Goal: Transaction & Acquisition: Download file/media

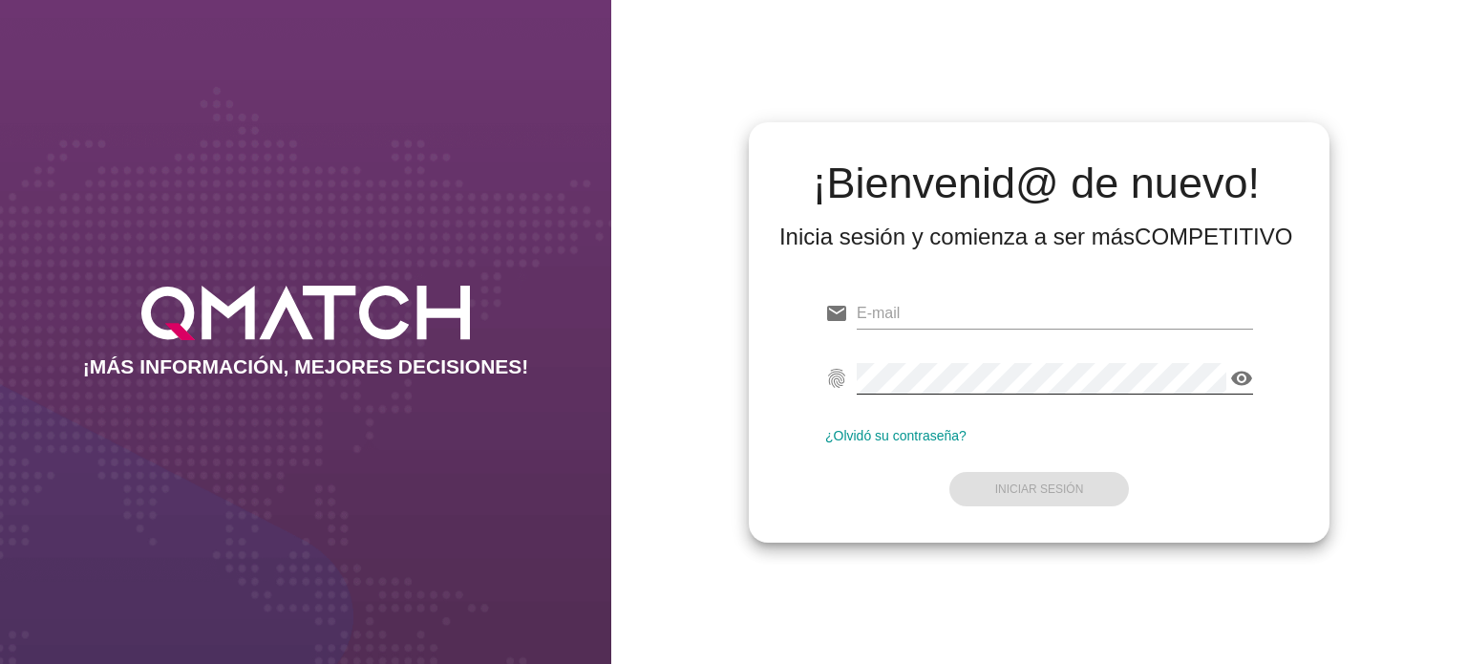
type input "[EMAIL_ADDRESS][PERSON_NAME][DOMAIN_NAME]"
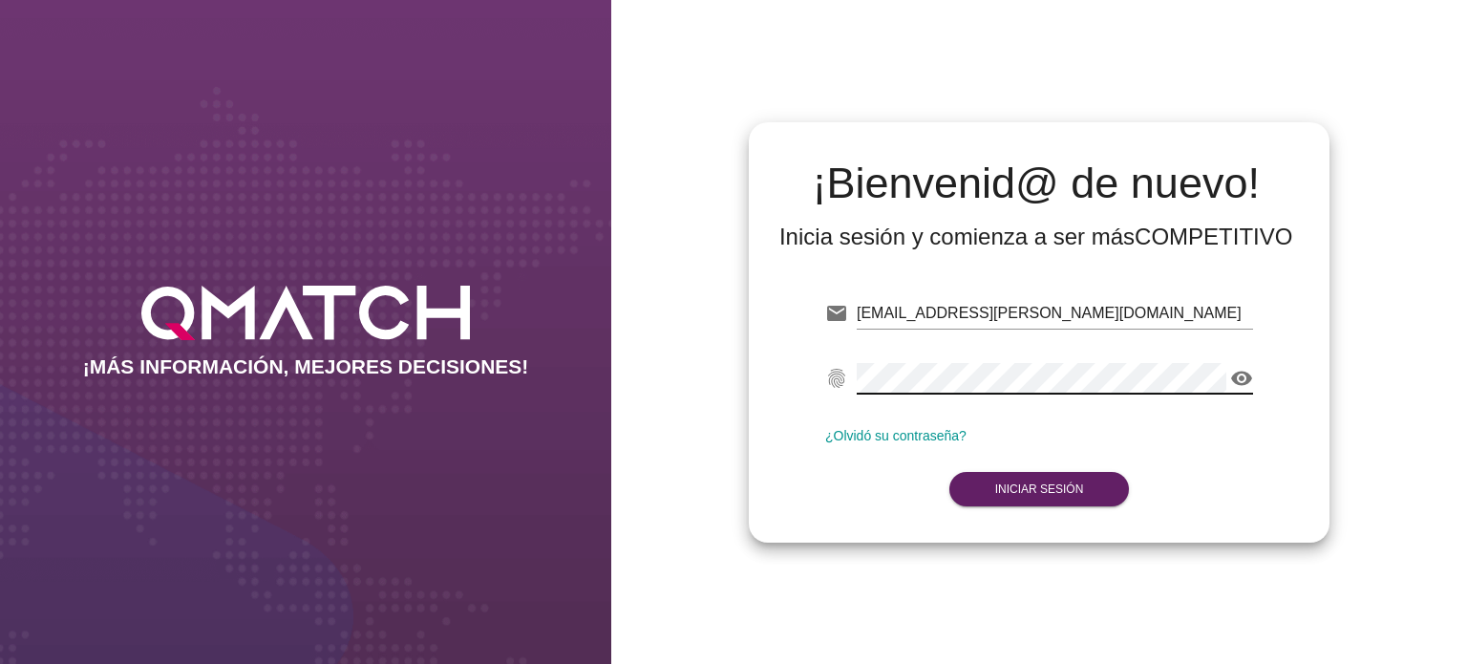
click at [1239, 370] on icon "visibility" at bounding box center [1241, 378] width 23 height 23
click at [1239, 371] on icon "visibility_off" at bounding box center [1241, 378] width 23 height 23
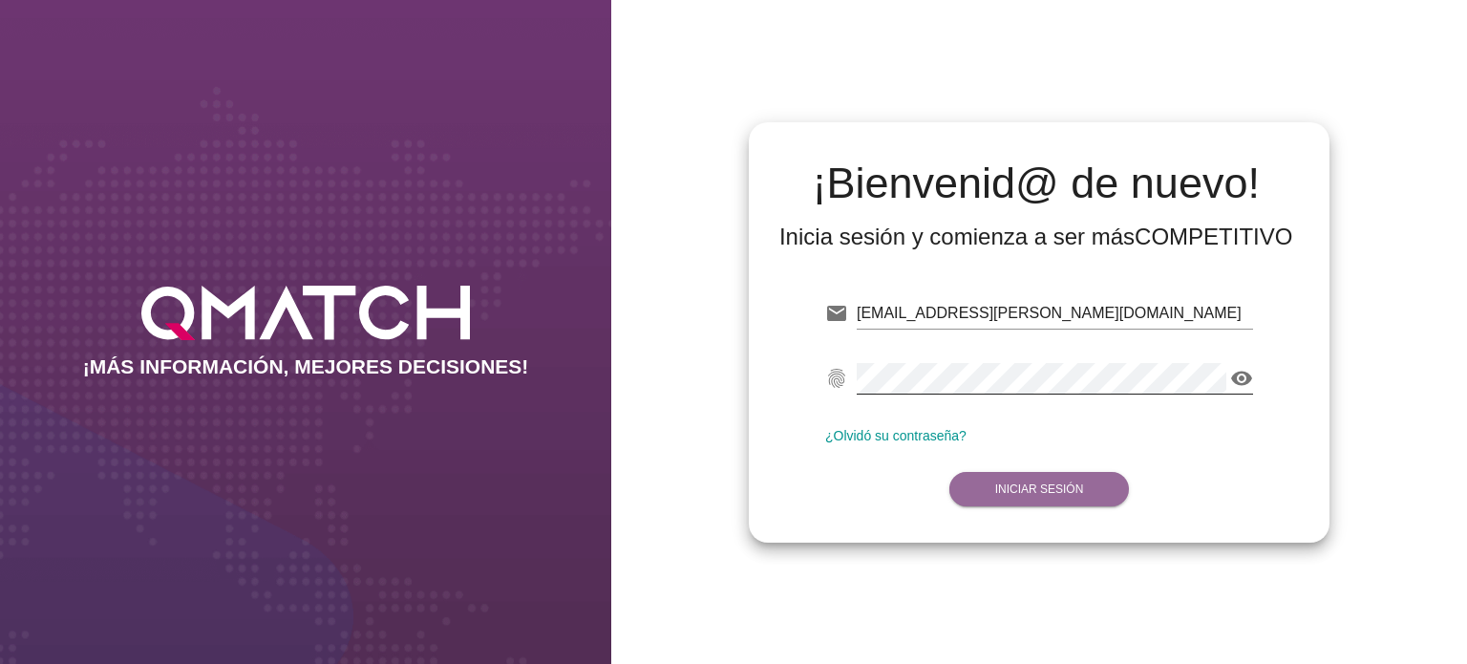
click at [1050, 478] on button "Iniciar Sesión" at bounding box center [1039, 489] width 180 height 34
click at [1049, 488] on strong "Iniciar Sesión" at bounding box center [1039, 488] width 89 height 13
click at [1032, 488] on strong "Iniciar Sesión" at bounding box center [1039, 488] width 89 height 13
click at [1242, 377] on icon "visibility" at bounding box center [1241, 378] width 23 height 23
click at [1054, 484] on strong "Iniciar Sesión" at bounding box center [1039, 488] width 89 height 13
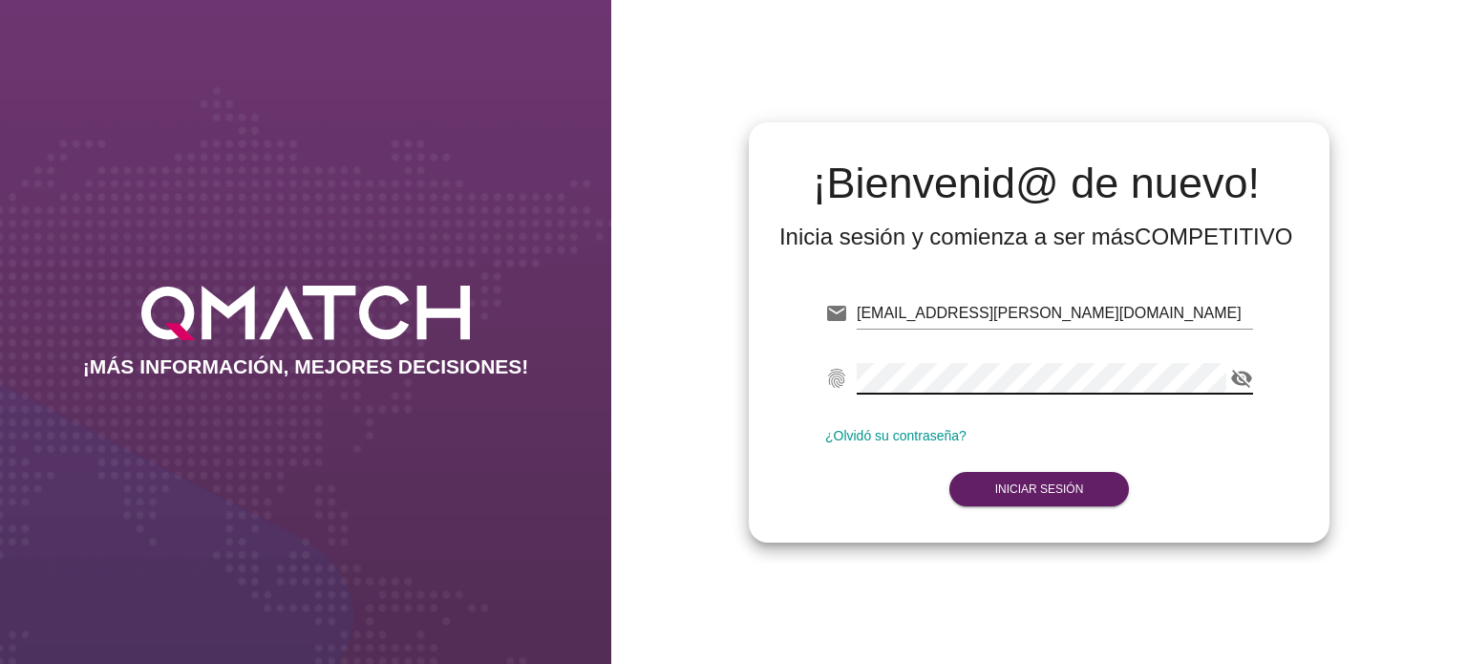
click at [815, 370] on div "email [PERSON_NAME][EMAIL_ADDRESS][PERSON_NAME][DOMAIN_NAME] fingerprint visibi…" at bounding box center [1039, 397] width 550 height 260
click at [1247, 377] on icon "visibility_off" at bounding box center [1241, 378] width 23 height 23
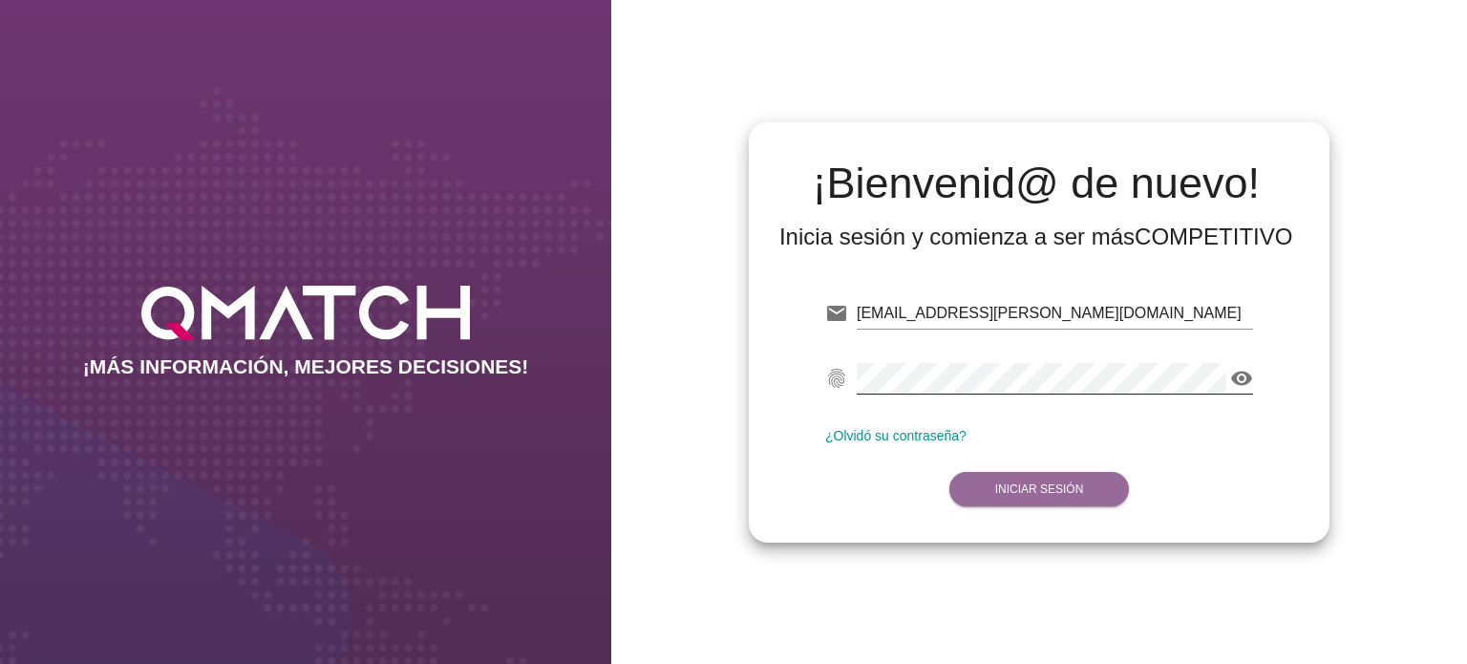
click at [1046, 486] on strong "Iniciar Sesión" at bounding box center [1039, 488] width 89 height 13
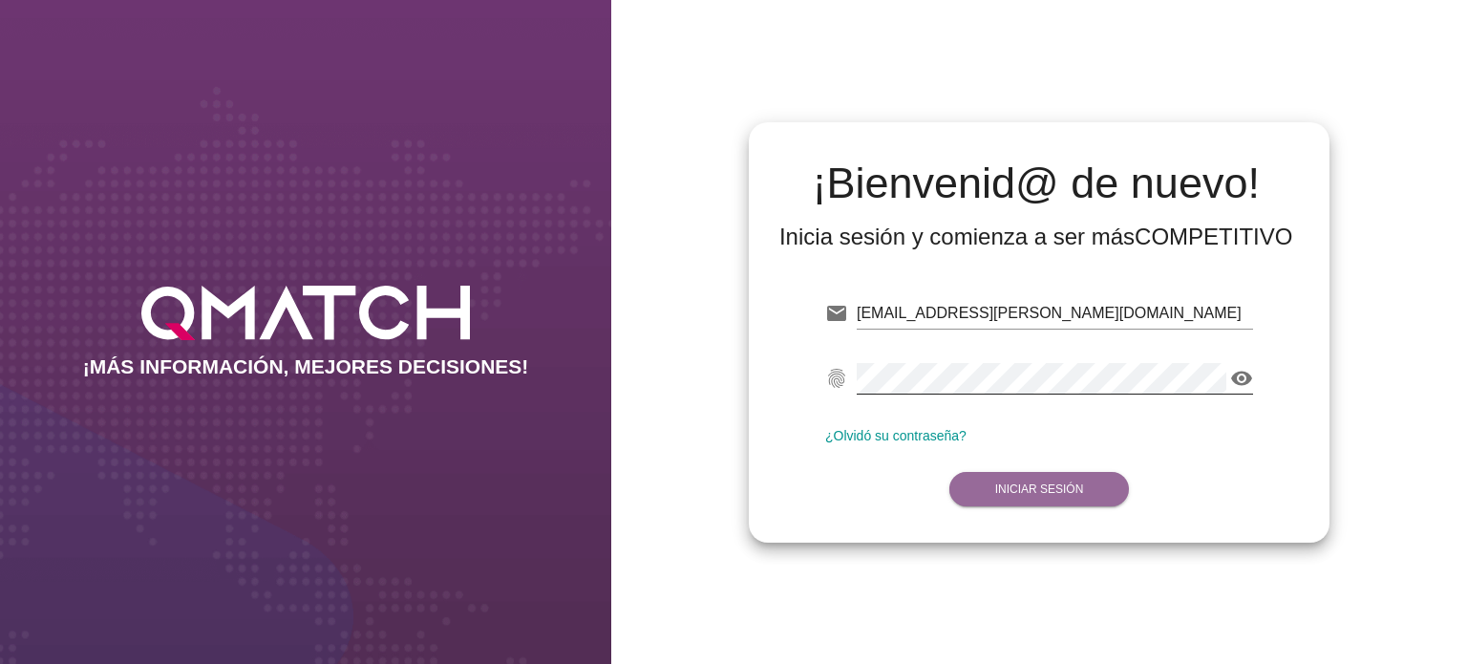
click at [1046, 486] on strong "Iniciar Sesión" at bounding box center [1039, 488] width 89 height 13
click at [1064, 484] on strong "Iniciar Sesión" at bounding box center [1039, 488] width 89 height 13
click at [1066, 473] on button "Iniciar Sesión" at bounding box center [1039, 489] width 180 height 34
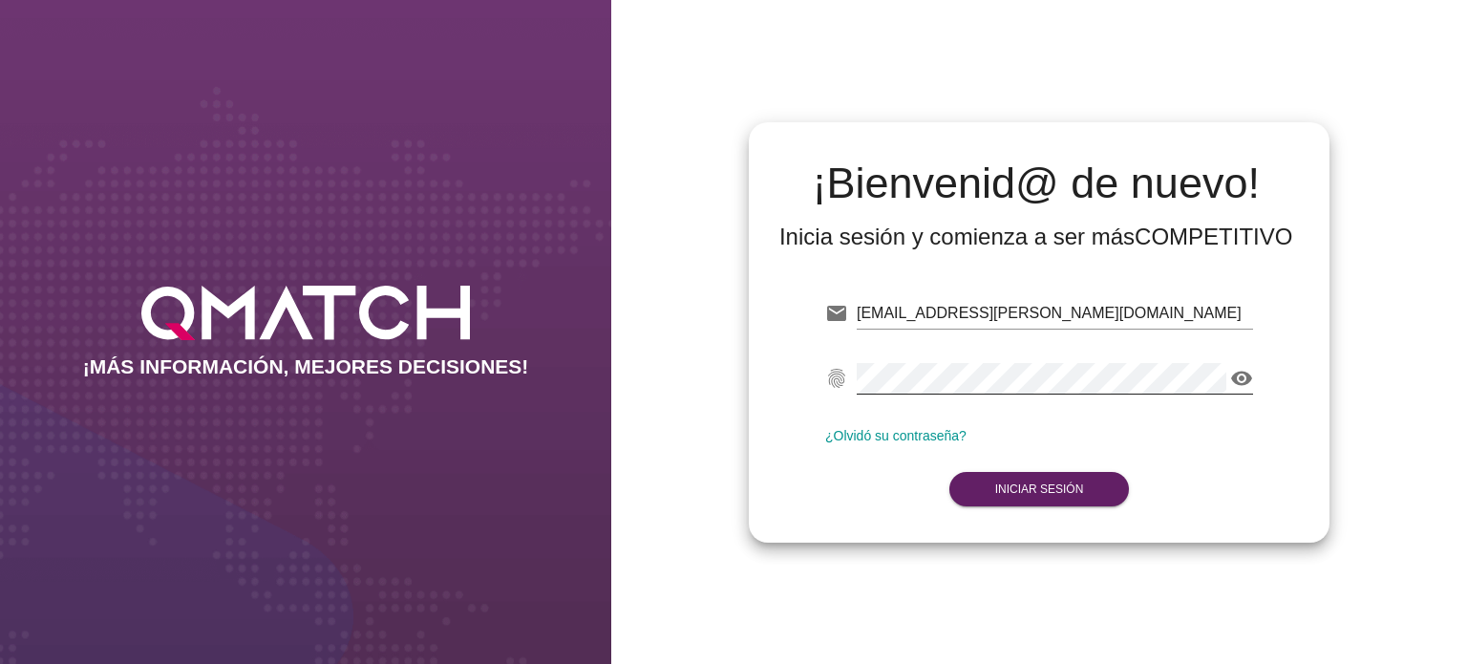
click at [1238, 373] on icon "visibility" at bounding box center [1241, 378] width 23 height 23
click at [1238, 373] on icon "visibility_off" at bounding box center [1241, 378] width 23 height 23
click at [1053, 484] on strong "Iniciar Sesión" at bounding box center [1039, 488] width 89 height 13
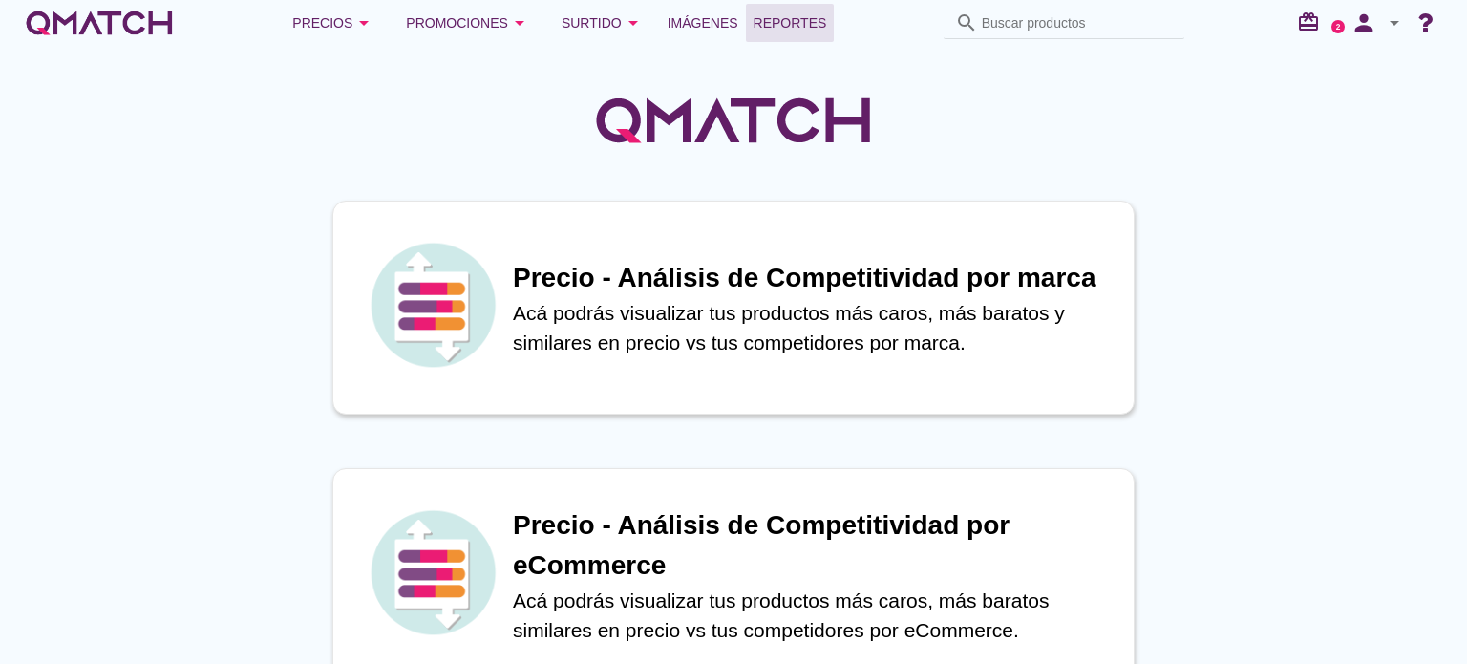
click at [795, 26] on span "Reportes" at bounding box center [790, 22] width 74 height 23
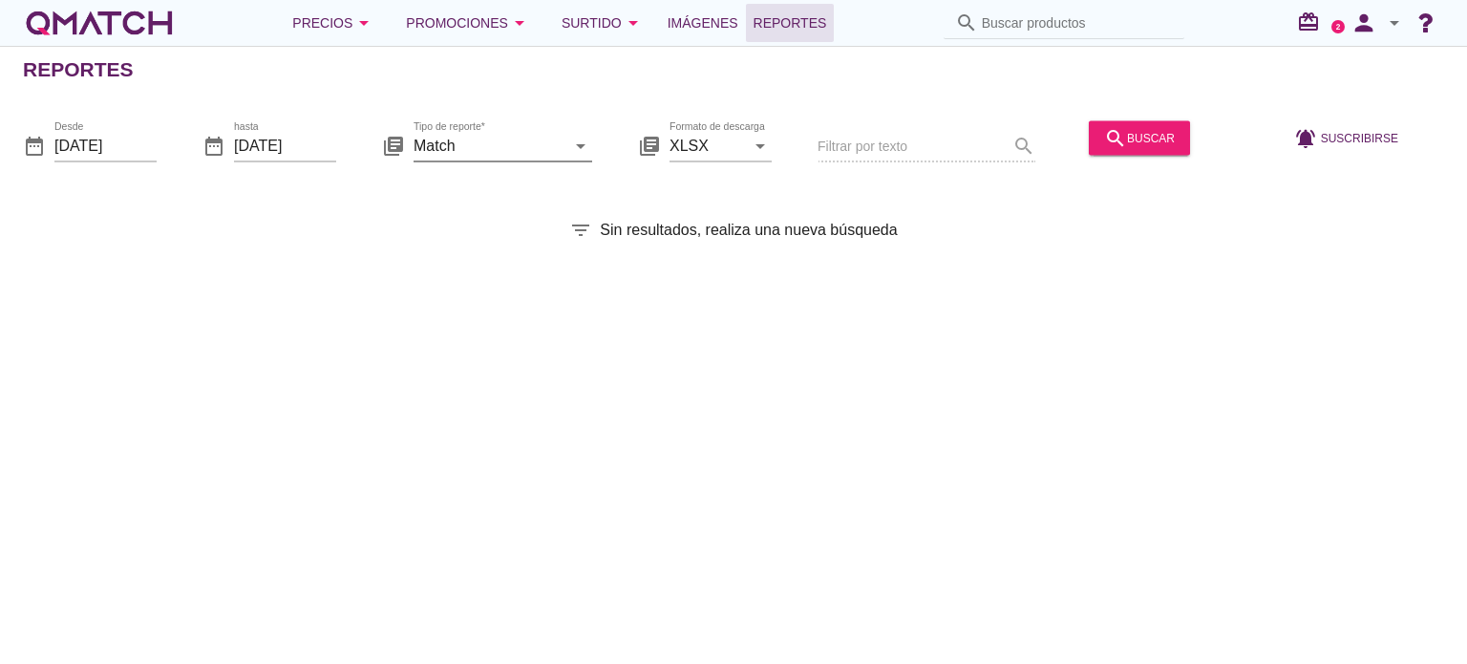
click at [562, 148] on input "Match" at bounding box center [490, 145] width 152 height 31
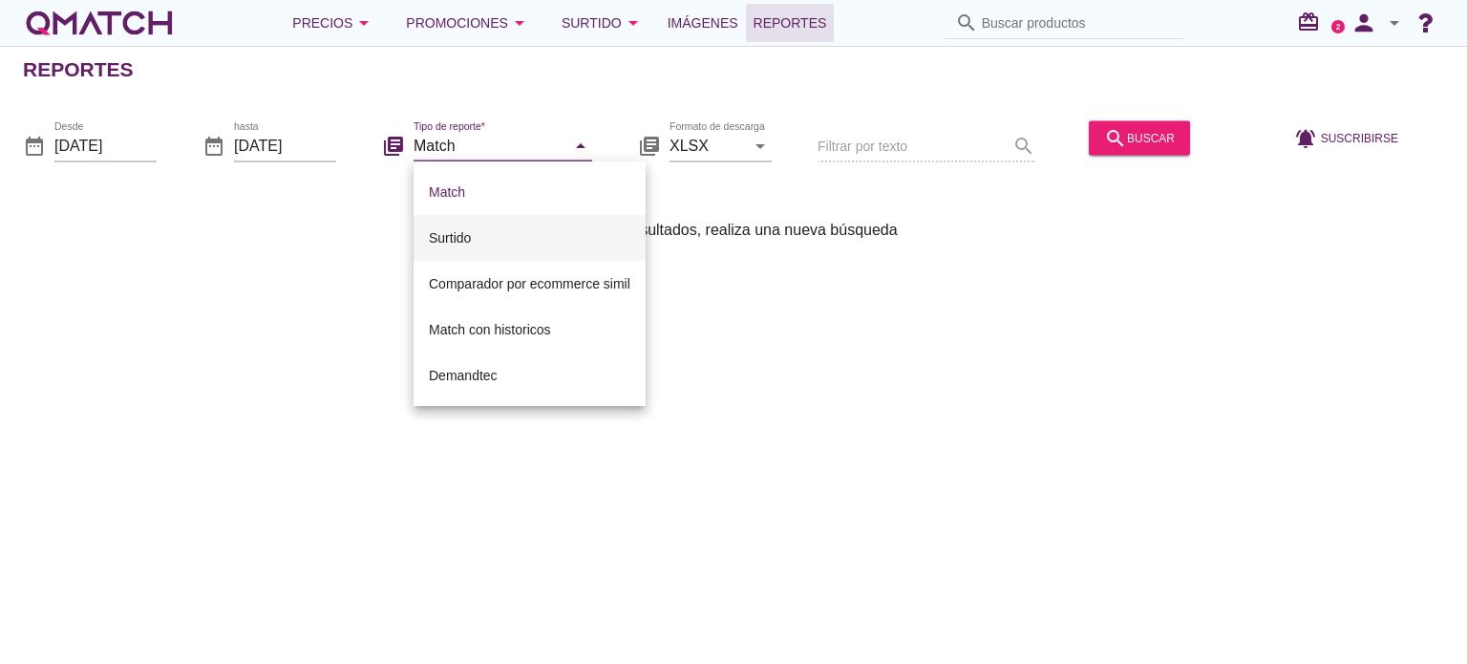
click at [475, 228] on div "Surtido" at bounding box center [530, 237] width 202 height 23
type input "Surtido"
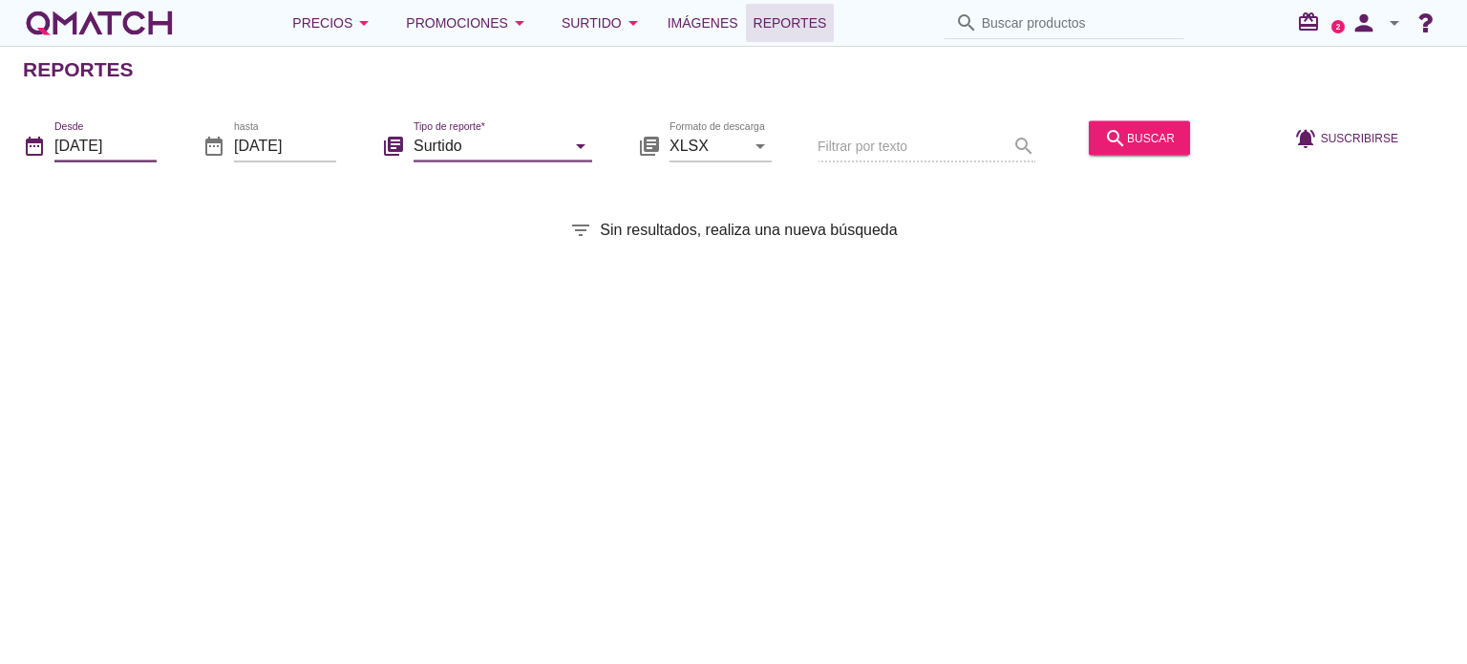
click at [145, 136] on input "[DATE]" at bounding box center [105, 145] width 102 height 31
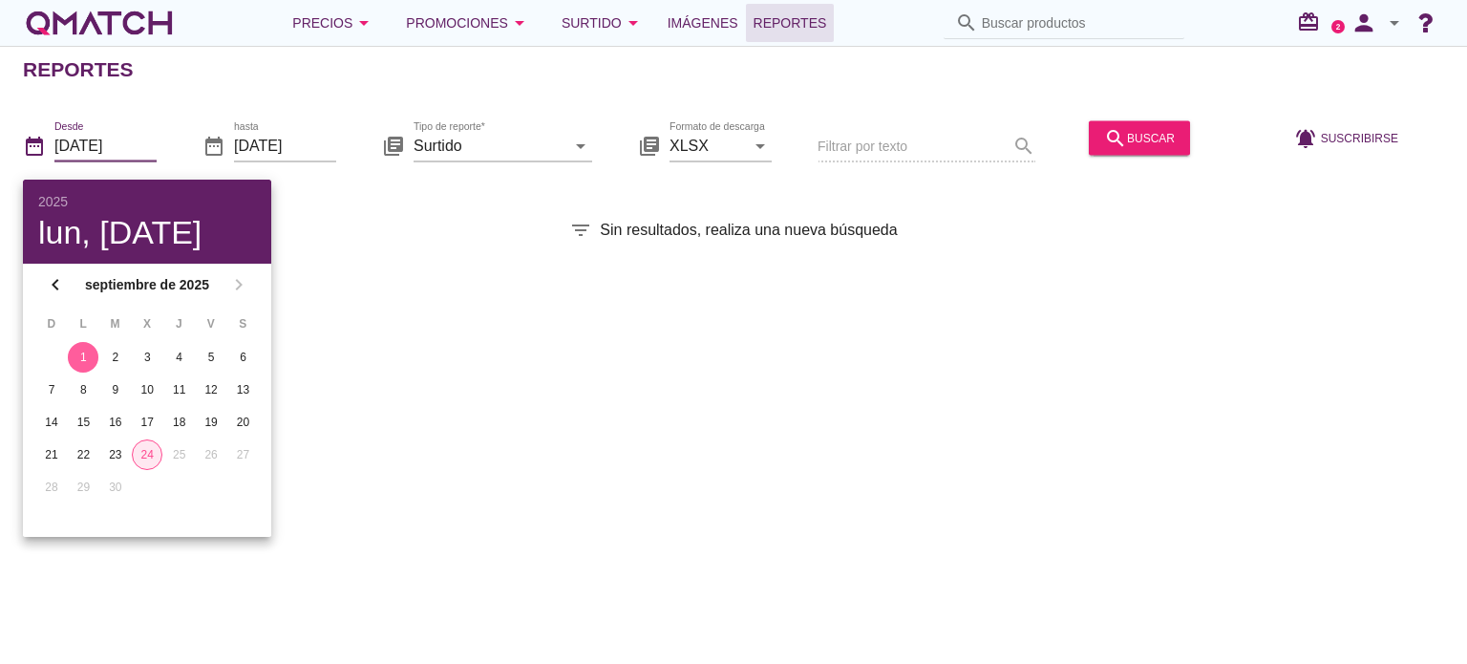
click at [141, 449] on div "24" at bounding box center [147, 454] width 29 height 17
type input "[DATE]"
click at [317, 136] on input "[DATE]" at bounding box center [285, 145] width 102 height 31
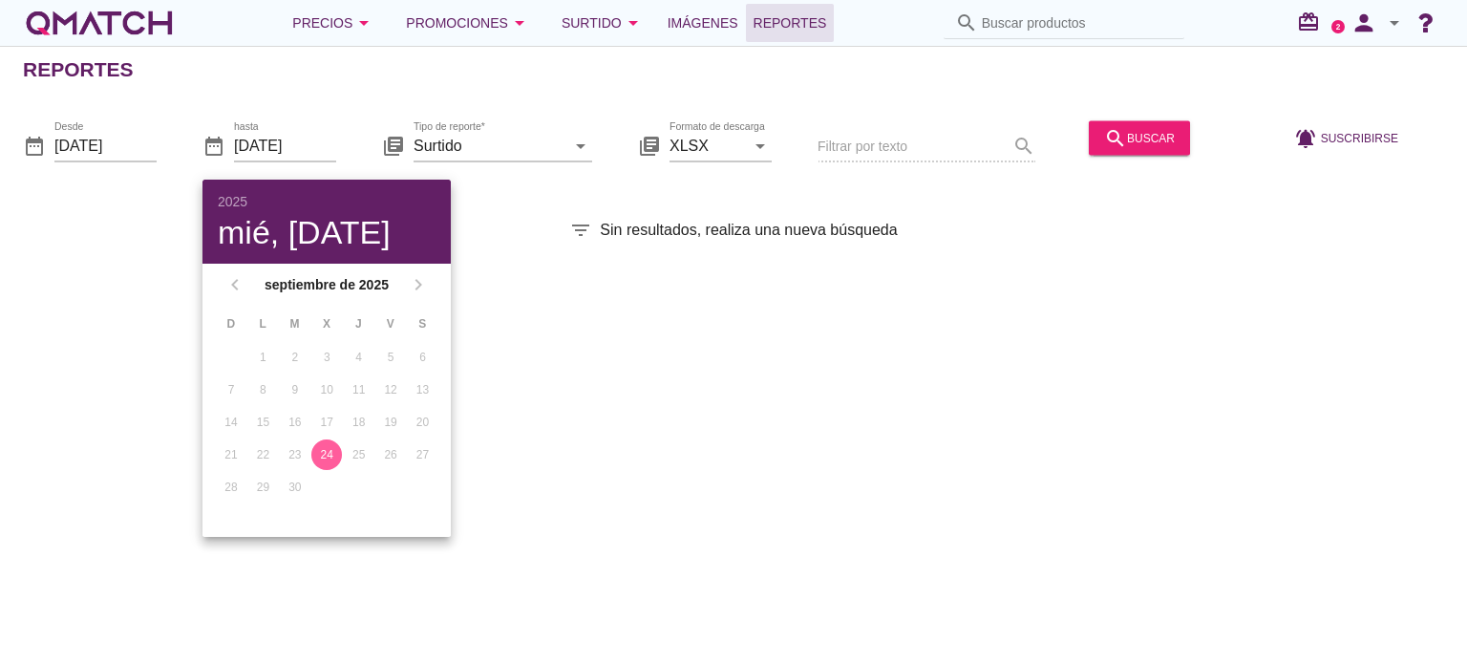
click at [328, 452] on div "24" at bounding box center [326, 454] width 31 height 17
click at [1120, 133] on icon "search" at bounding box center [1115, 137] width 23 height 23
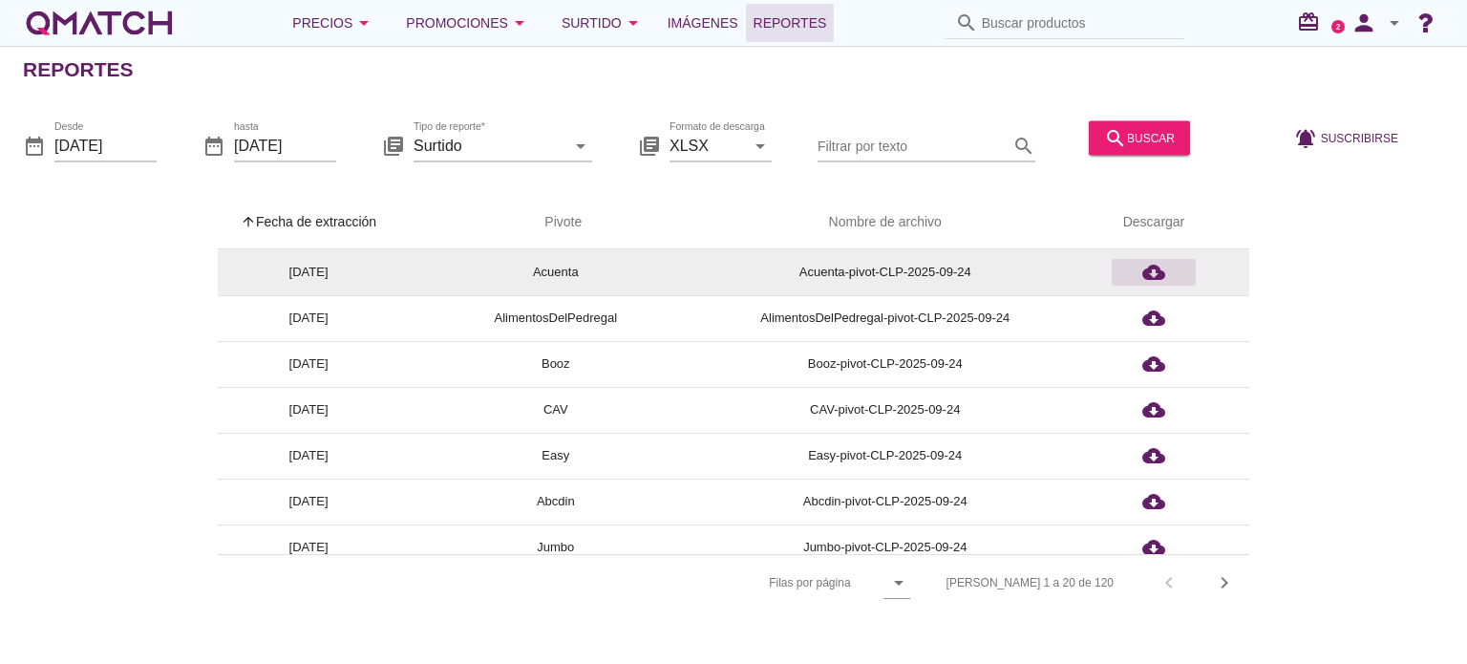
click at [1156, 266] on icon "cloud_download" at bounding box center [1153, 272] width 23 height 23
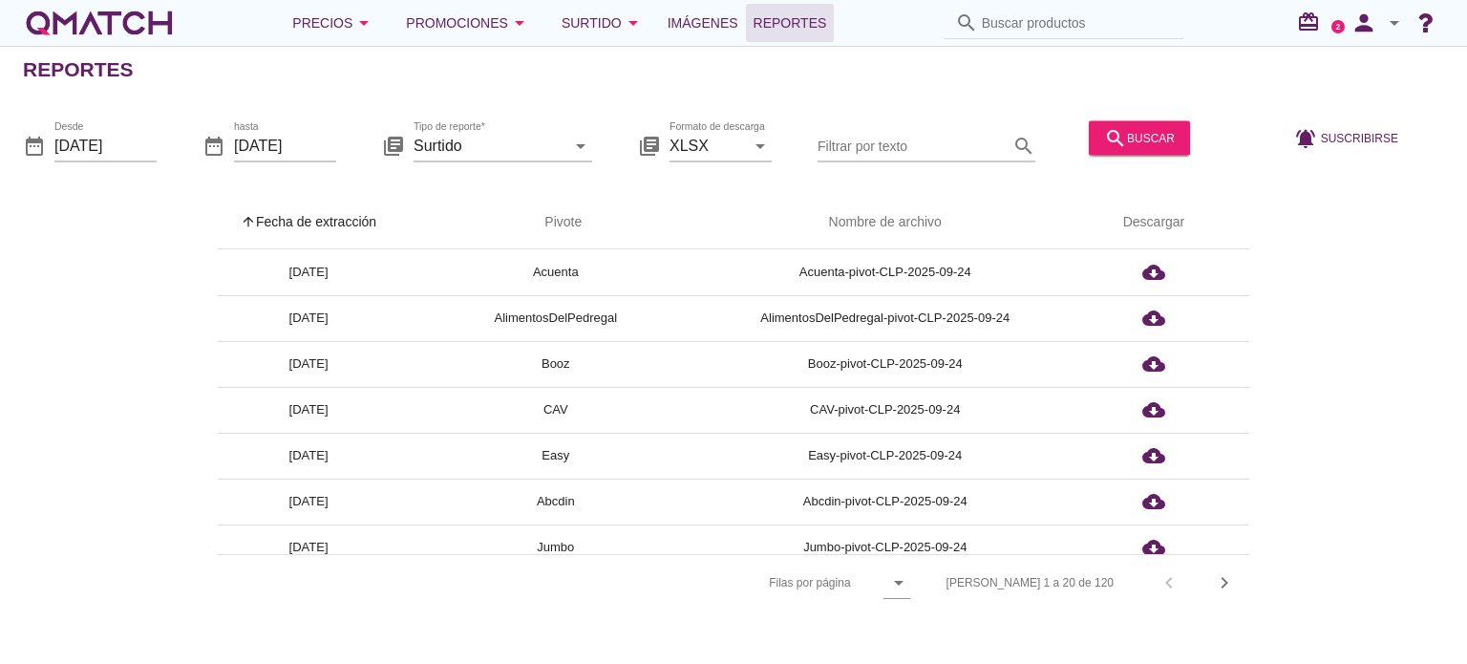
click at [202, 330] on div "arrow_upward Fecha de extracción arrow_upward Pivote Nombre de archivo Descarga…" at bounding box center [733, 403] width 1421 height 414
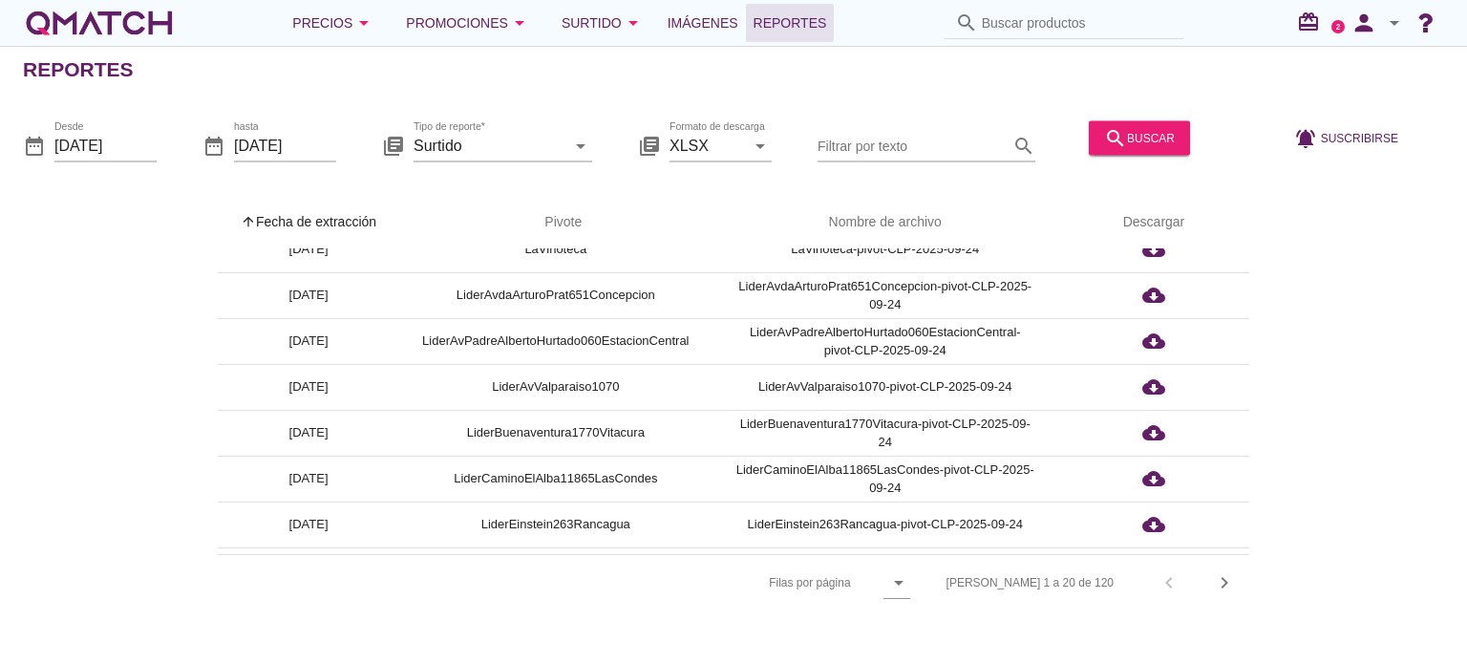
scroll to position [612, 0]
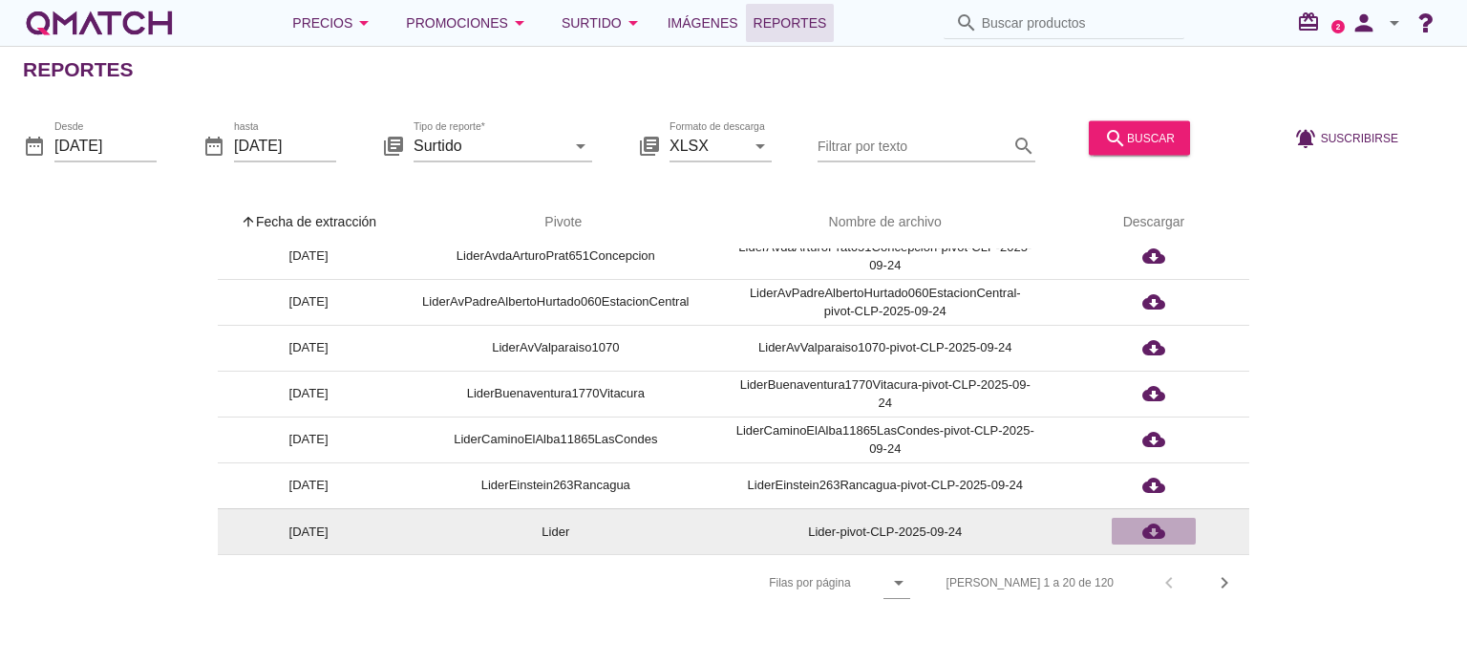
click at [1159, 526] on icon "cloud_download" at bounding box center [1153, 531] width 23 height 23
